Goal: Book appointment/travel/reservation

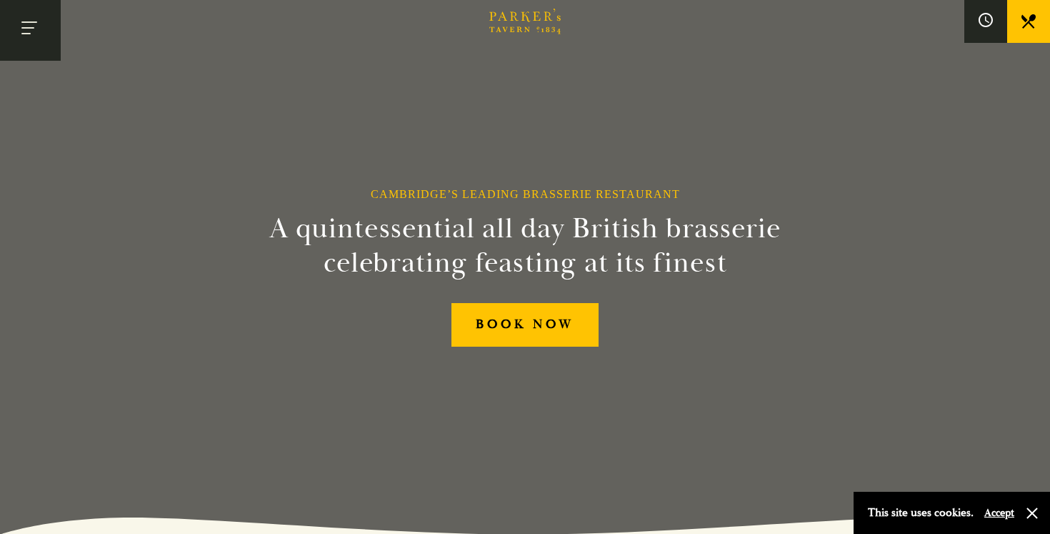
click at [30, 30] on button "Toggle navigation" at bounding box center [30, 30] width 61 height 61
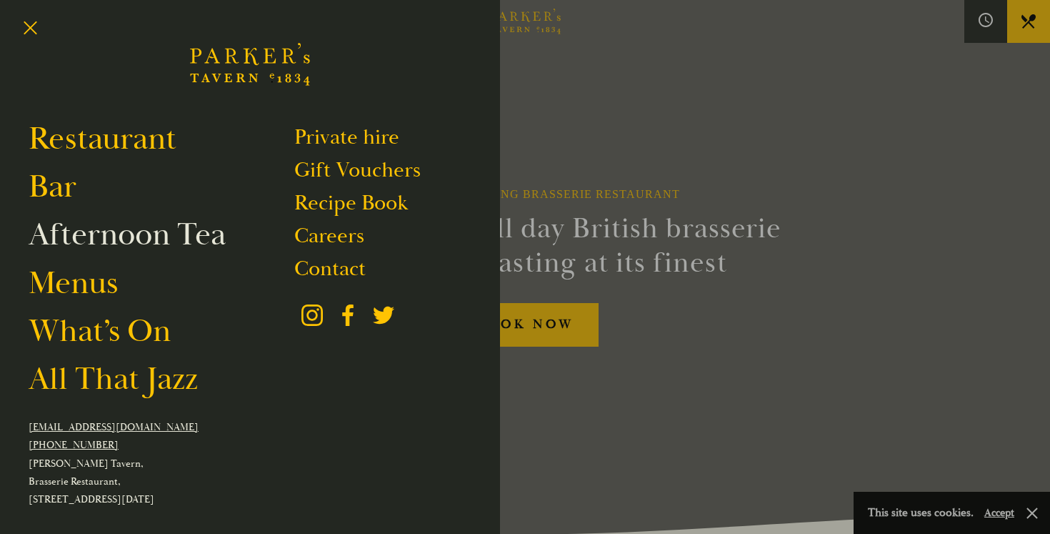
click at [93, 236] on link "Afternoon Tea" at bounding box center [127, 234] width 197 height 40
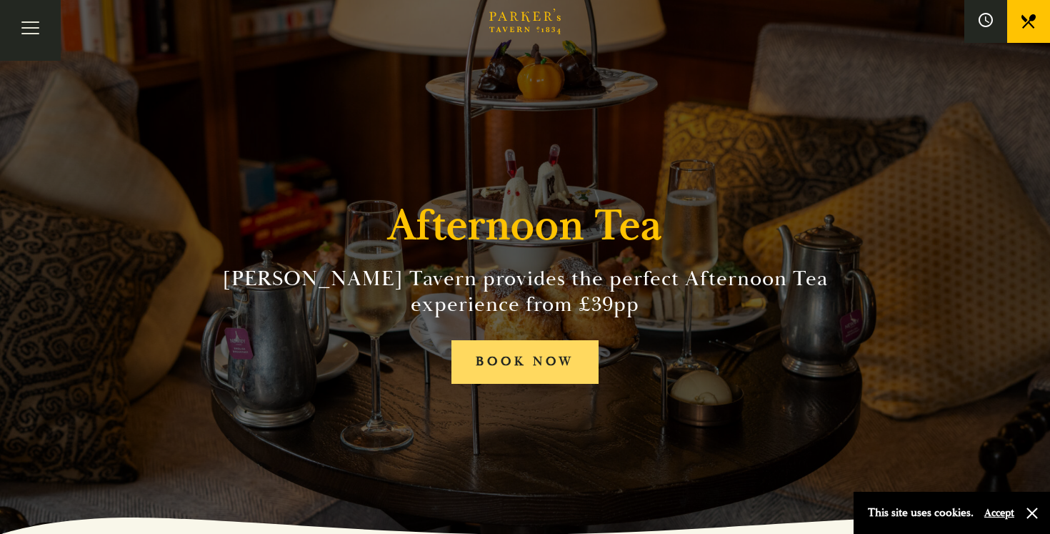
click at [529, 354] on link "BOOK NOW" at bounding box center [525, 362] width 147 height 44
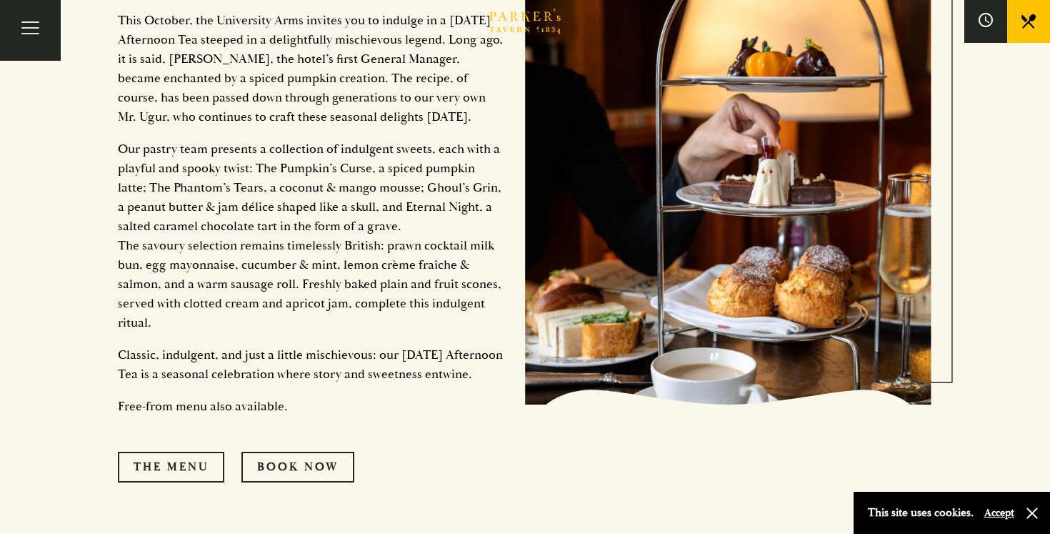
scroll to position [1553, 0]
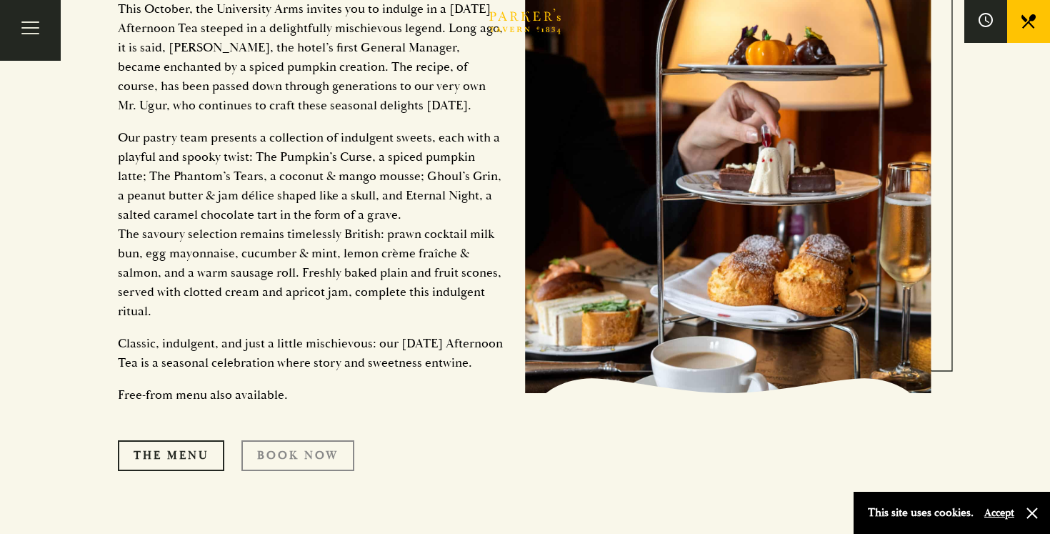
click at [270, 470] on link "Book Now" at bounding box center [298, 455] width 113 height 30
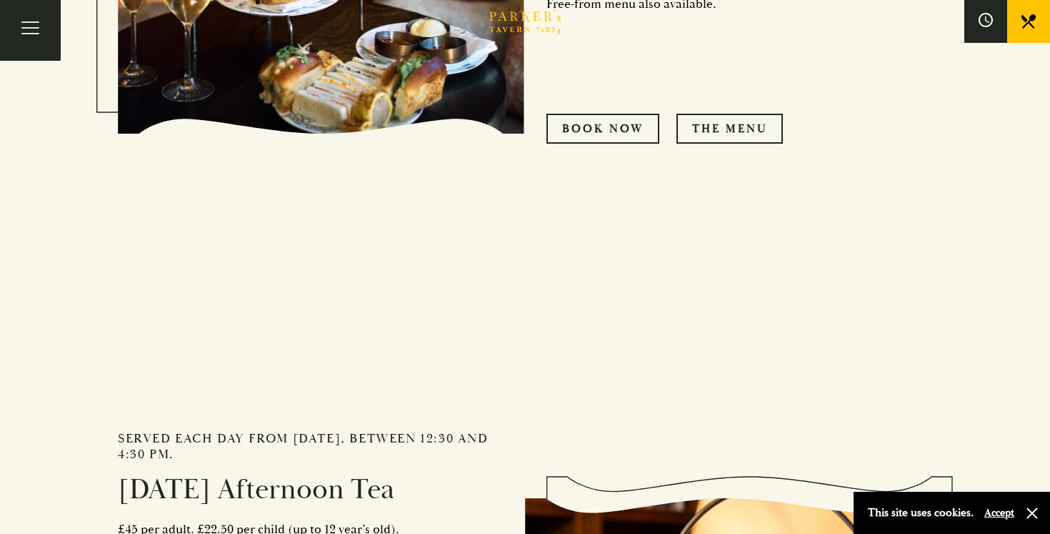
scroll to position [1023, 0]
